Goal: Navigation & Orientation: Go to known website

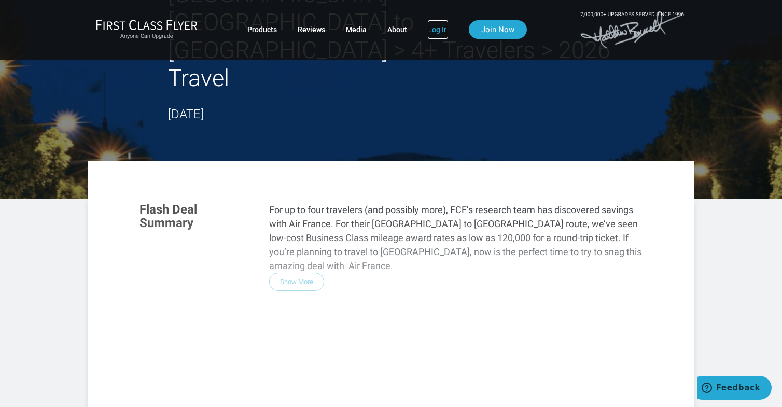
click at [438, 34] on link "Log In" at bounding box center [438, 29] width 20 height 19
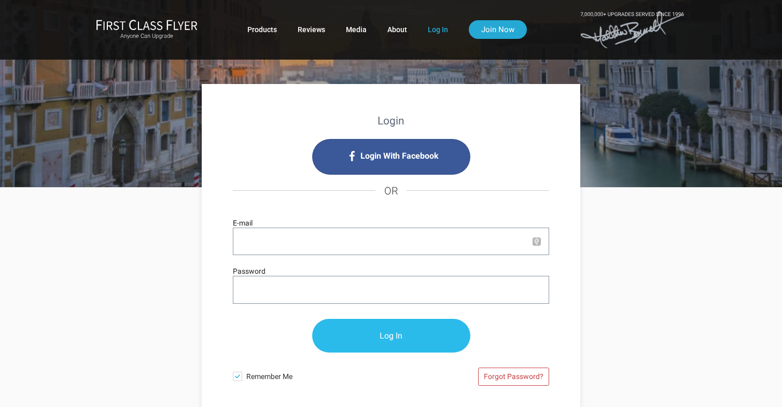
type input "[EMAIL_ADDRESS][DOMAIN_NAME]"
click at [363, 343] on input "Log In" at bounding box center [391, 336] width 158 height 34
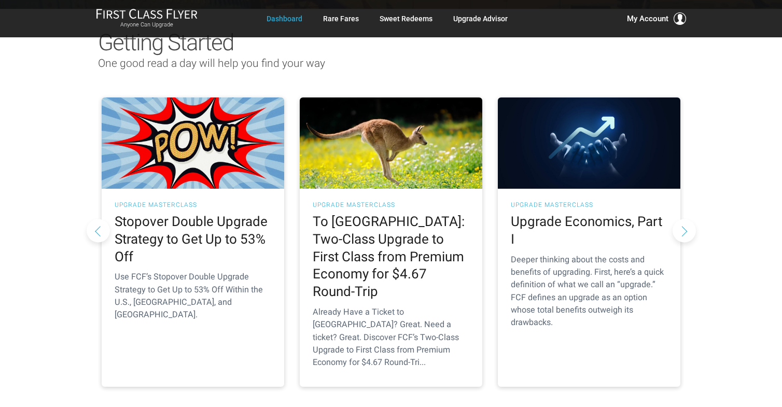
scroll to position [104, 0]
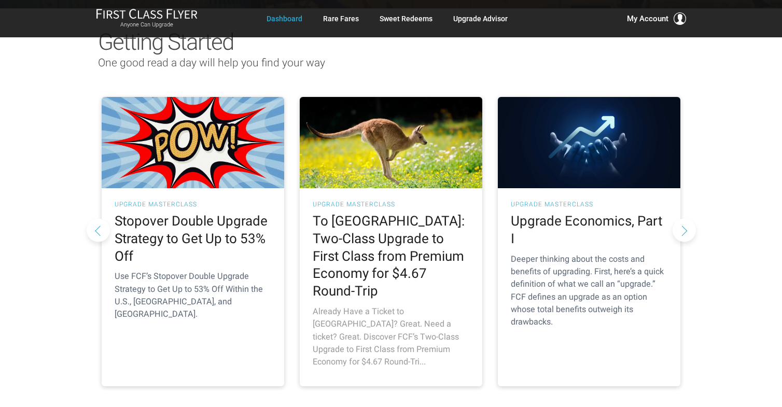
click at [418, 149] on img at bounding box center [391, 142] width 183 height 91
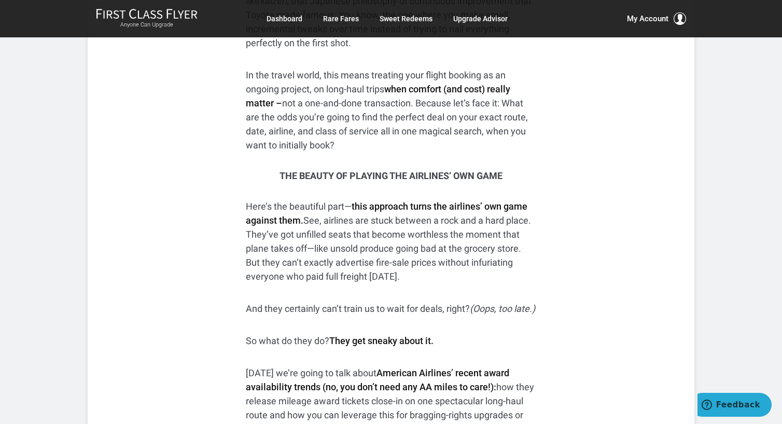
scroll to position [726, 0]
